Goal: Information Seeking & Learning: Learn about a topic

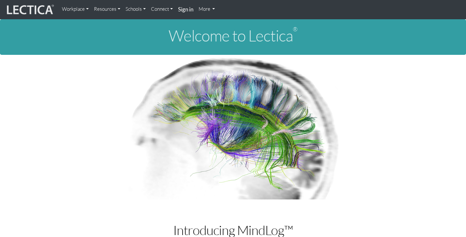
scroll to position [196, 0]
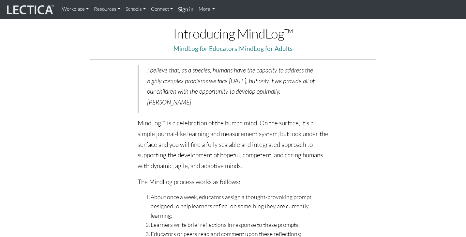
click at [76, 8] on link "Workplace" at bounding box center [75, 9] width 32 height 13
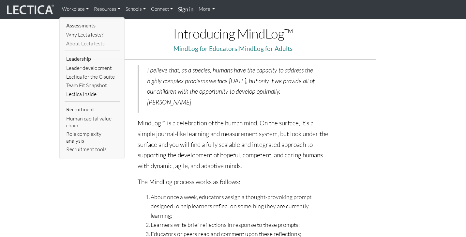
click at [76, 8] on link "Workplace" at bounding box center [75, 9] width 32 height 13
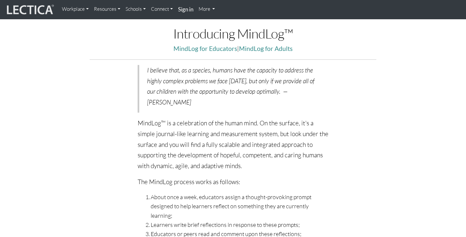
click at [35, 8] on img at bounding box center [29, 10] width 49 height 12
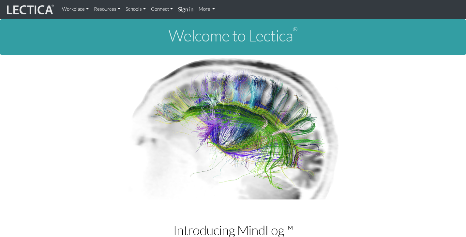
click at [81, 8] on link "Workplace" at bounding box center [75, 9] width 32 height 13
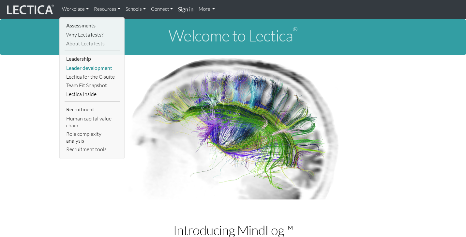
click at [90, 70] on link "Leader development" at bounding box center [92, 68] width 55 height 9
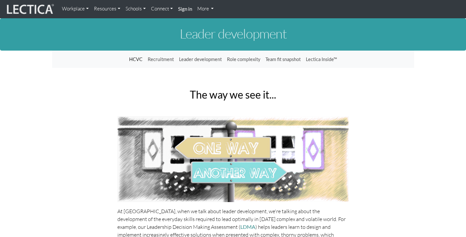
click at [107, 7] on link "Resources" at bounding box center [107, 9] width 32 height 13
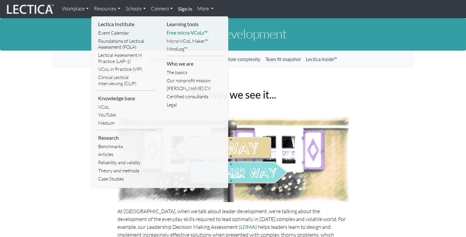
click at [194, 32] on link "Free micro-VCoLs™" at bounding box center [194, 33] width 59 height 8
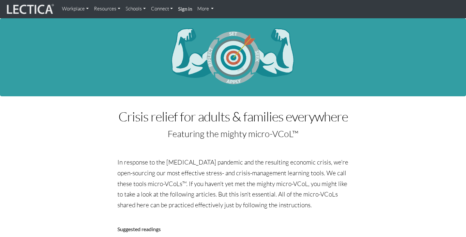
click at [207, 10] on link "More" at bounding box center [206, 9] width 22 height 13
click at [213, 8] on link "More" at bounding box center [206, 9] width 22 height 13
